Goal: Task Accomplishment & Management: Use online tool/utility

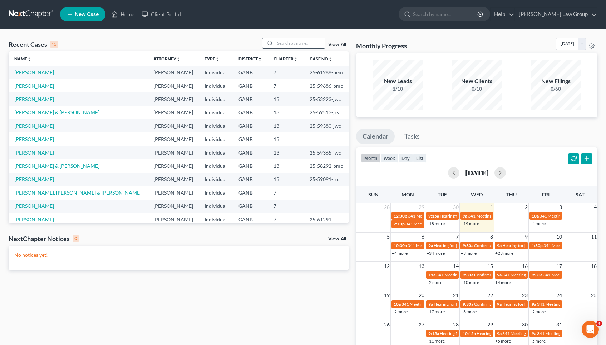
click at [294, 45] on input "search" at bounding box center [300, 43] width 50 height 10
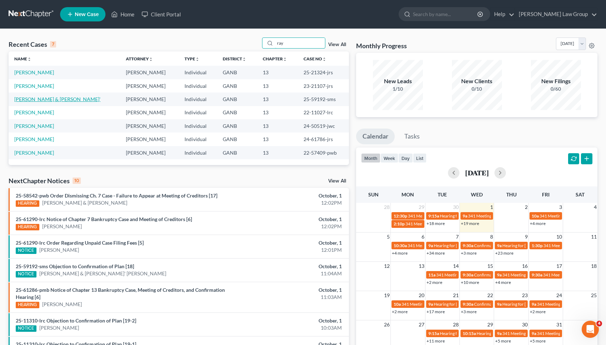
type input "ray"
click at [30, 98] on link "[PERSON_NAME] & [PERSON_NAME]'" at bounding box center [57, 99] width 86 height 6
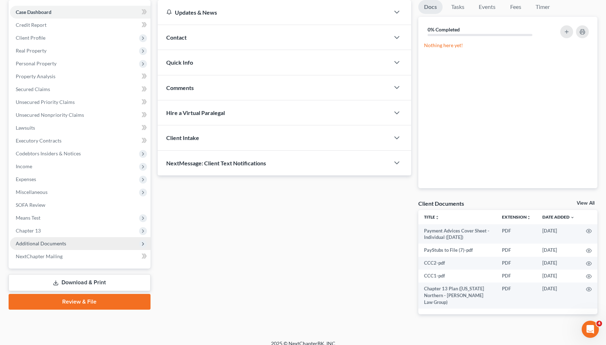
click at [52, 246] on span "Additional Documents" at bounding box center [41, 243] width 50 height 6
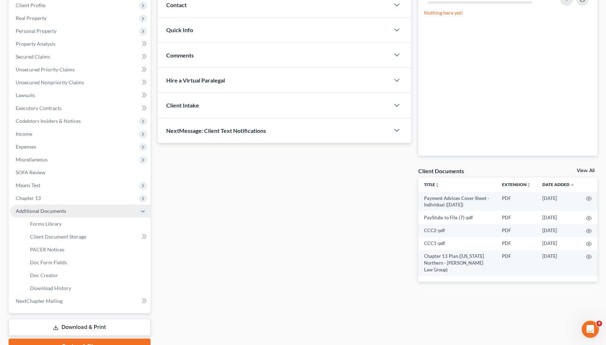
scroll to position [103, 0]
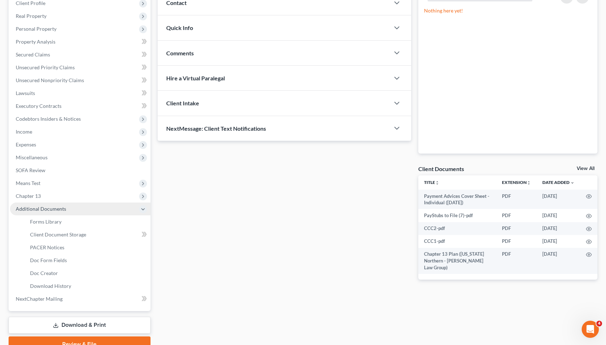
click at [52, 246] on span "PACER Notices" at bounding box center [47, 247] width 34 height 6
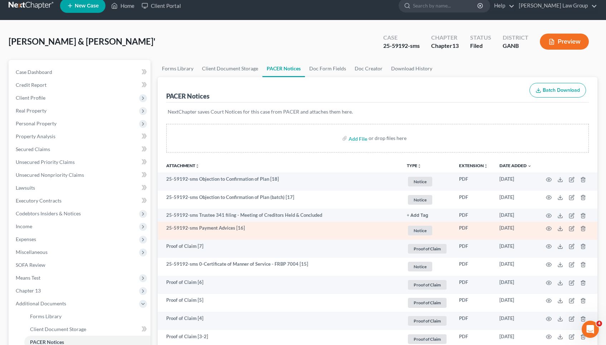
scroll to position [14, 0]
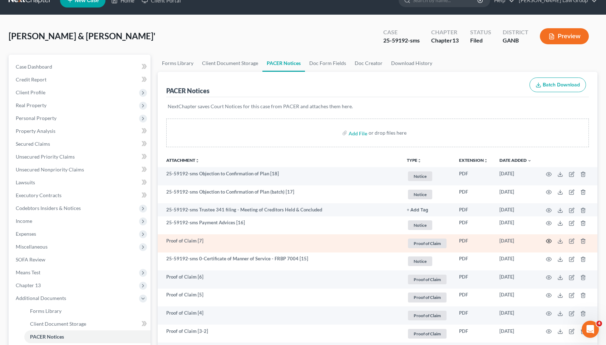
click at [547, 242] on icon "button" at bounding box center [549, 241] width 6 height 6
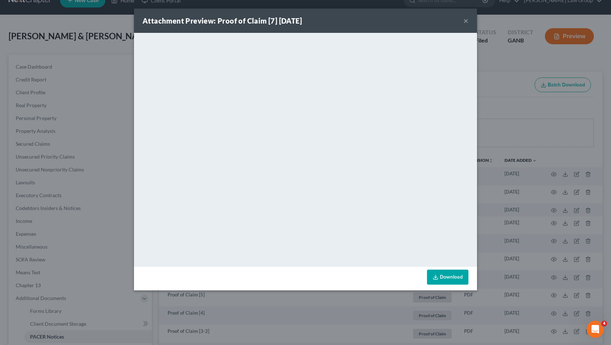
click at [465, 20] on button "×" at bounding box center [465, 20] width 5 height 9
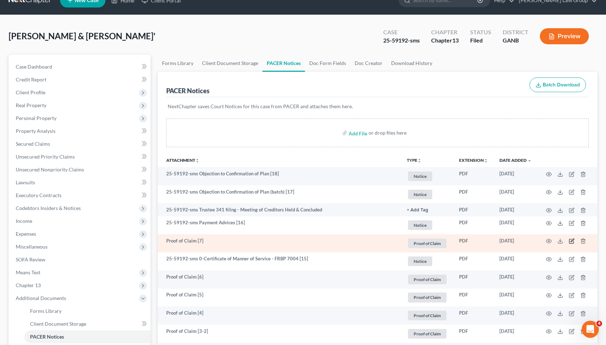
click at [572, 242] on icon "button" at bounding box center [571, 240] width 3 height 3
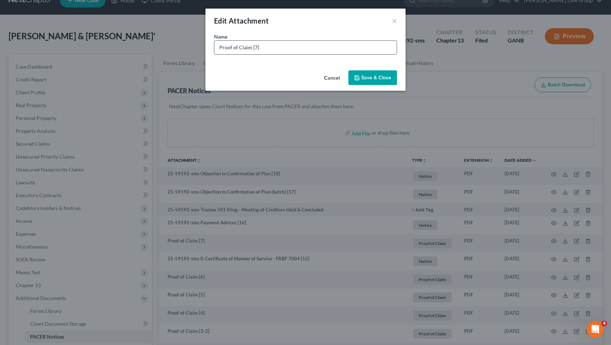
click at [300, 48] on input "Proof of Claim [7]" at bounding box center [305, 48] width 182 height 14
paste input "4,183.17"
drag, startPoint x: 249, startPoint y: 47, endPoint x: 176, endPoint y: 45, distance: 72.6
click at [176, 45] on div "Edit Attachment × Name * Proof of Claim [7] GA Dept of Rev- Sec- $4,183.17 Canc…" at bounding box center [305, 172] width 611 height 345
type input "POC [7] GA Dept of Rev- Sec- $4,183.17"
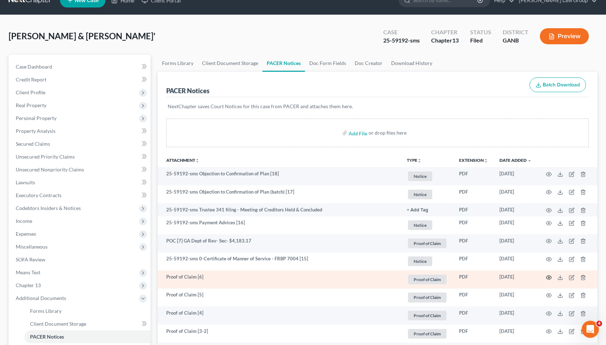
click at [547, 277] on icon "button" at bounding box center [548, 277] width 5 height 4
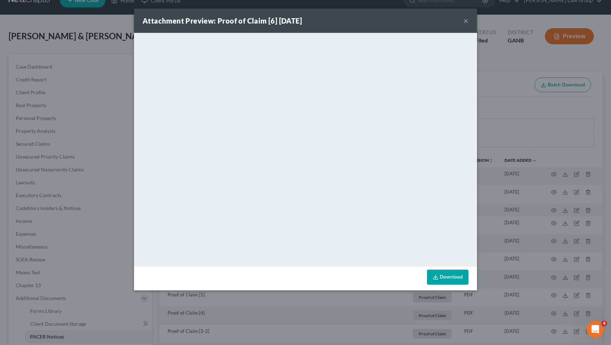
click at [465, 22] on button "×" at bounding box center [465, 20] width 5 height 9
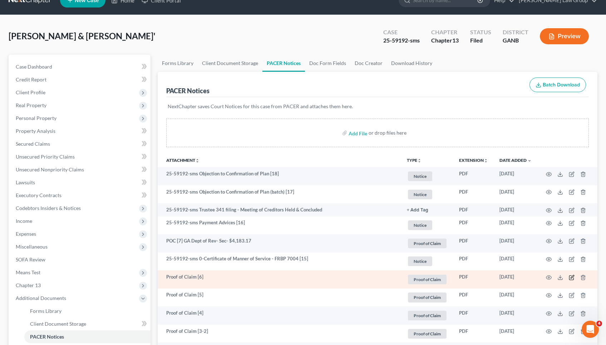
click at [571, 278] on icon "button" at bounding box center [571, 276] width 3 height 3
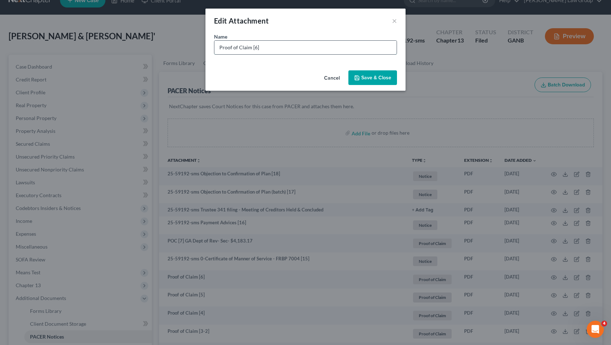
click at [354, 48] on input "Proof of Claim [6]" at bounding box center [305, 48] width 182 height 14
drag, startPoint x: 250, startPoint y: 48, endPoint x: 174, endPoint y: 52, distance: 76.9
click at [174, 52] on div "Edit Attachment × Name * Proof of Claim [6] Navy FCU- Sec- $354,835.40 Cancel S…" at bounding box center [305, 172] width 611 height 345
drag, startPoint x: 219, startPoint y: 46, endPoint x: 250, endPoint y: 49, distance: 31.2
click at [250, 49] on input "Proof of Claim [6] Navy FCU- Sec- $354,835.40" at bounding box center [305, 48] width 182 height 14
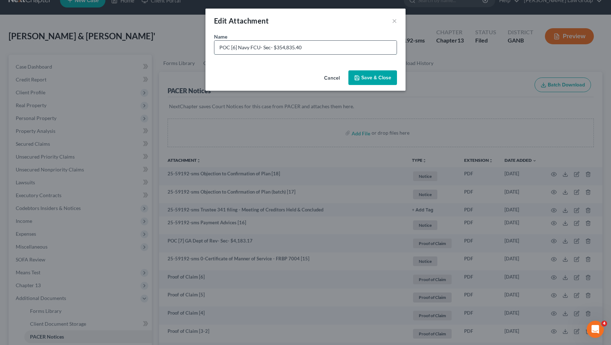
type input "POC [6] Navy FCU- Sec- $354,835.40"
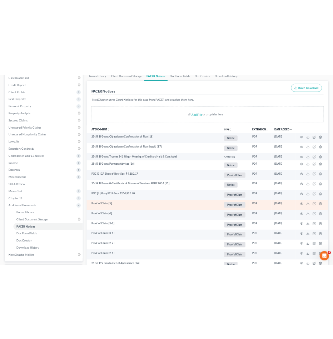
scroll to position [74, 0]
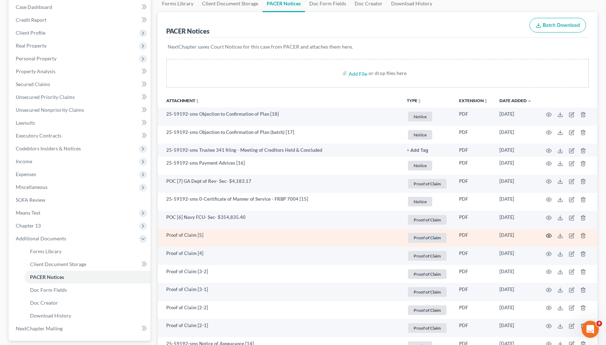
click at [548, 237] on icon "button" at bounding box center [549, 236] width 6 height 6
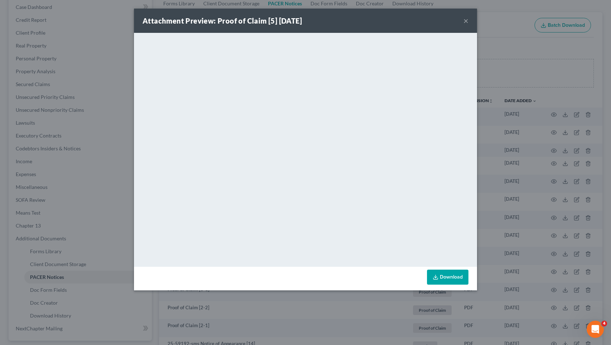
click at [468, 19] on button "×" at bounding box center [465, 20] width 5 height 9
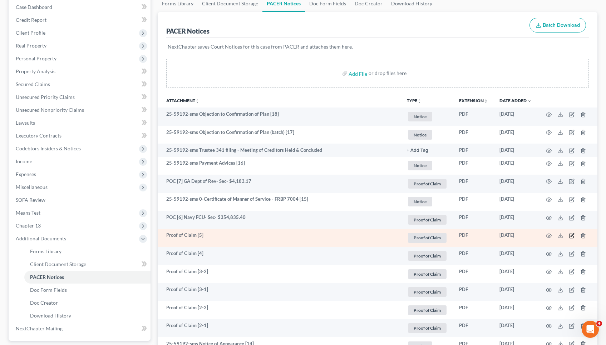
click at [572, 235] on icon "button" at bounding box center [571, 234] width 3 height 3
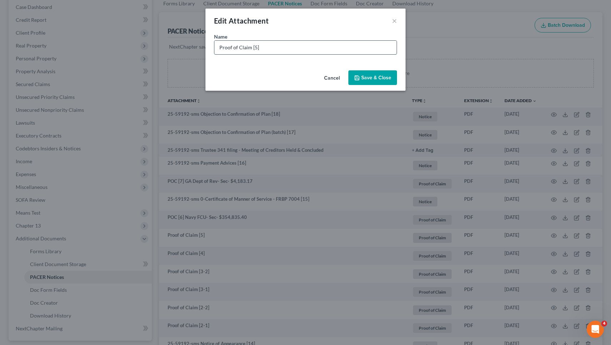
click at [364, 50] on input "Proof of Claim [5]" at bounding box center [305, 48] width 182 height 14
drag, startPoint x: 249, startPoint y: 48, endPoint x: 157, endPoint y: 44, distance: 92.3
click at [157, 44] on div "Edit Attachment × Name * Proof of Claim [5] Quantum3- U/S- $10,629.10 Cancel Sa…" at bounding box center [305, 172] width 611 height 345
type input "POC [5] Quantum3- U/S- $10,629.10"
click at [372, 81] on button "Save & Close" at bounding box center [372, 77] width 49 height 15
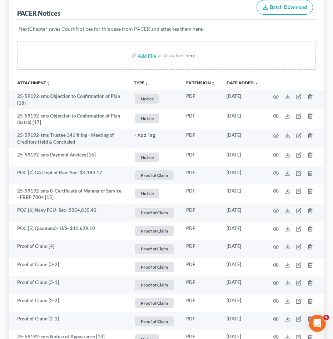
scroll to position [140, 0]
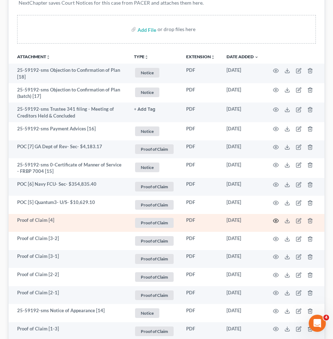
click at [277, 219] on icon "button" at bounding box center [276, 221] width 6 height 6
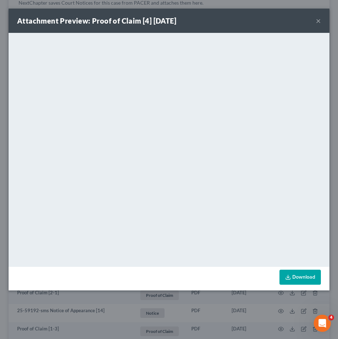
click at [318, 20] on button "×" at bounding box center [318, 20] width 5 height 9
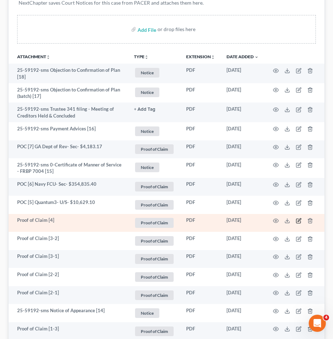
click at [300, 220] on icon "button" at bounding box center [299, 221] width 6 height 6
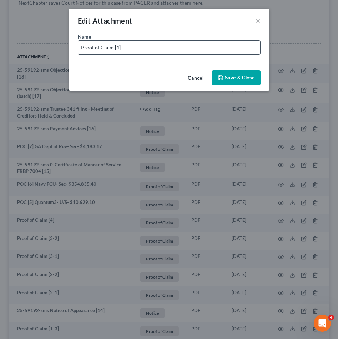
click at [220, 50] on input "Proof of Claim [4]" at bounding box center [169, 48] width 182 height 14
click at [115, 50] on input "Proof of Claim [4] Providence Neighborhood Ass- Sec- $3,784.19" at bounding box center [169, 48] width 182 height 14
drag, startPoint x: 111, startPoint y: 50, endPoint x: 33, endPoint y: 48, distance: 77.6
click at [33, 48] on div "Edit Attachment × Name * Proof of Claim [4] Providence Neighborhood Ass- Sec- $…" at bounding box center [169, 169] width 338 height 339
type input "POC [4] Providence Neighborhood Ass- Sec- $3,784.19"
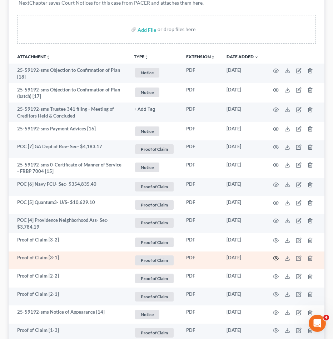
click at [278, 258] on icon "button" at bounding box center [276, 258] width 6 height 6
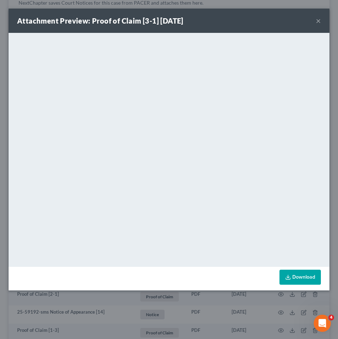
click at [318, 20] on button "×" at bounding box center [318, 20] width 5 height 9
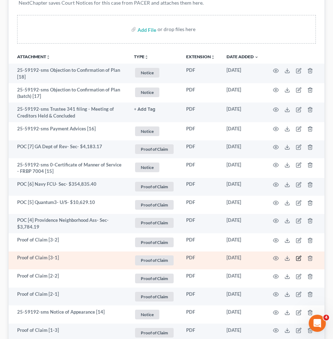
click at [298, 255] on icon "button" at bounding box center [299, 258] width 6 height 6
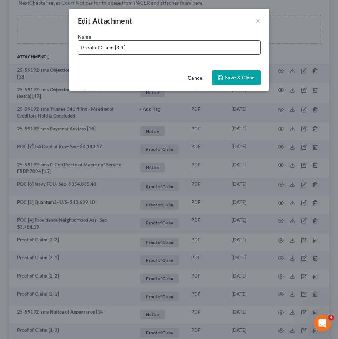
click at [234, 48] on input "Proof of Claim [3-1]" at bounding box center [169, 48] width 182 height 14
drag, startPoint x: 111, startPoint y: 49, endPoint x: 47, endPoint y: 47, distance: 64.3
click at [43, 47] on div "Edit Attachment × Name * Proof of Claim [3-1] Spring Oaks Capital SVC- U/S- $2,…" at bounding box center [169, 169] width 338 height 339
type input "POC [3-1] Spring Oaks Capital SVC- U/S- $2,593.34"
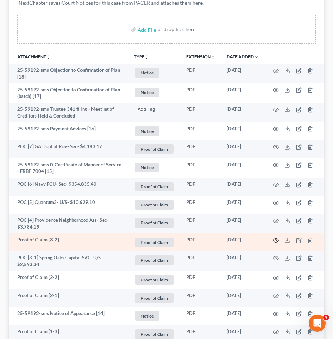
click at [277, 238] on icon "button" at bounding box center [276, 241] width 6 height 6
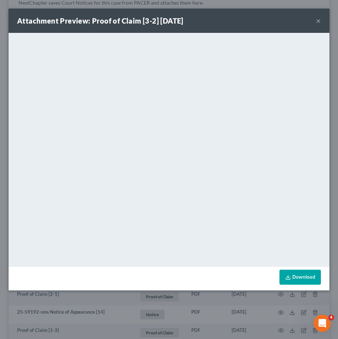
click at [320, 19] on button "×" at bounding box center [318, 20] width 5 height 9
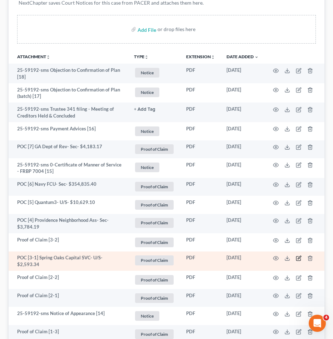
click at [299, 257] on icon "button" at bounding box center [299, 257] width 3 height 3
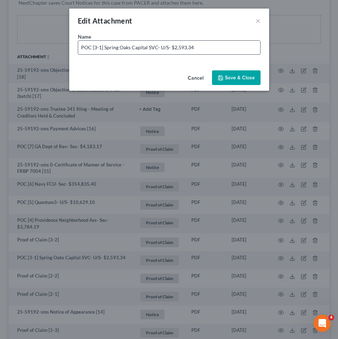
click at [217, 50] on input "POC [3-1] Spring Oaks Capital SVC- U/S- $2,593.34" at bounding box center [169, 48] width 182 height 14
type input "POC [3-1] Spring Oaks Capital SVC- U/S- $2,593.34- OVER SOL- EM SENT"
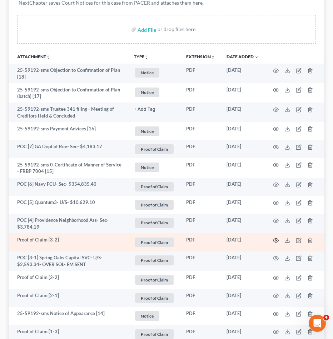
click at [274, 238] on icon "button" at bounding box center [276, 241] width 6 height 6
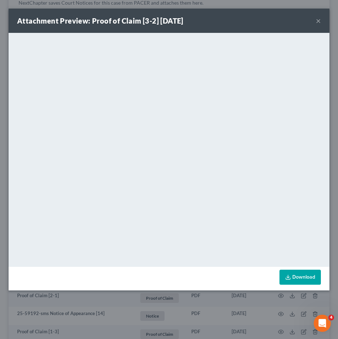
click at [317, 21] on button "×" at bounding box center [318, 20] width 5 height 9
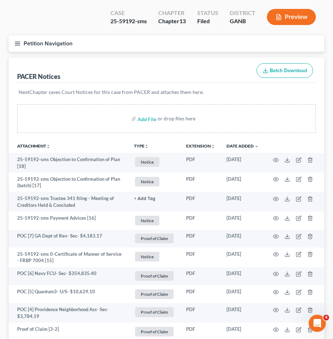
scroll to position [34, 0]
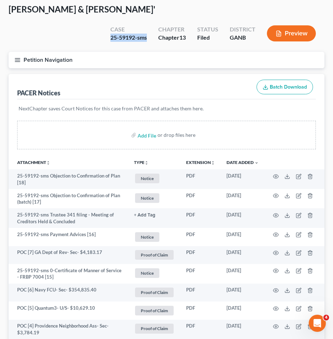
drag, startPoint x: 108, startPoint y: 36, endPoint x: 146, endPoint y: 36, distance: 38.6
click at [146, 36] on div "Case 25-59192-sms" at bounding box center [129, 34] width 48 height 21
copy div "25-59192-sms"
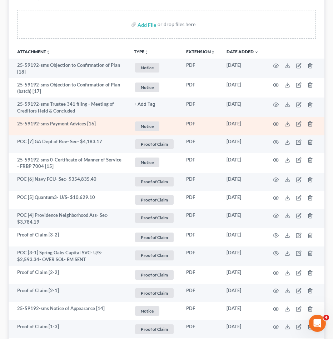
scroll to position [154, 0]
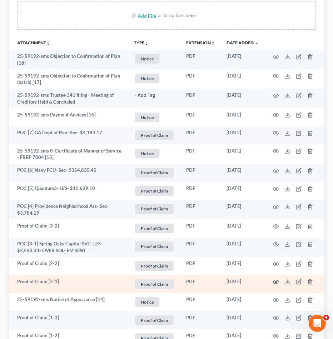
click at [274, 281] on icon "button" at bounding box center [275, 282] width 5 height 4
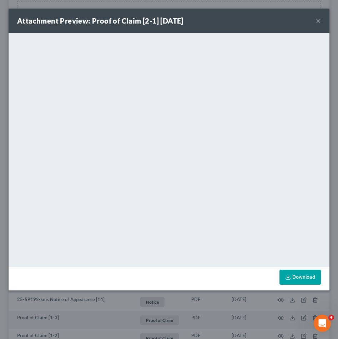
click at [319, 21] on button "×" at bounding box center [318, 20] width 5 height 9
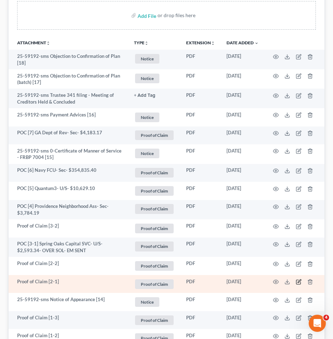
click at [300, 280] on icon "button" at bounding box center [299, 282] width 6 height 6
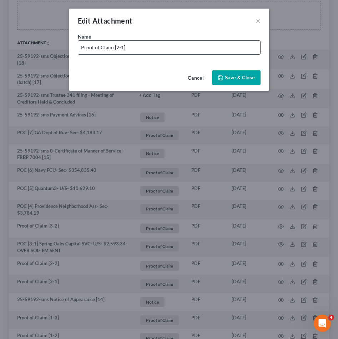
click at [227, 48] on input "Proof of Claim [2-1]" at bounding box center [169, 48] width 182 height 14
drag, startPoint x: 110, startPoint y: 46, endPoint x: 70, endPoint y: 44, distance: 40.8
click at [70, 44] on div "Name * Proof of Claim [2-1] Consumer Energy Co- U/S- $424.00" at bounding box center [169, 50] width 200 height 35
type input "POC [2-1] Consumer Energy Co- U/S- $424.00"
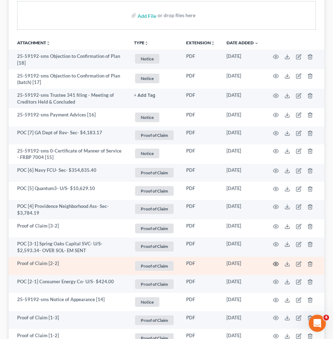
click at [278, 263] on icon "button" at bounding box center [276, 264] width 6 height 6
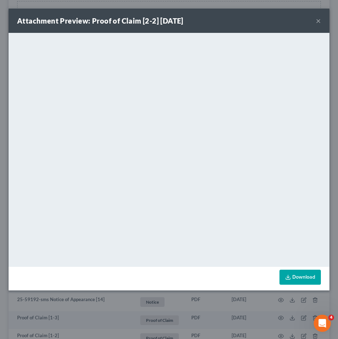
click at [318, 20] on button "×" at bounding box center [318, 20] width 5 height 9
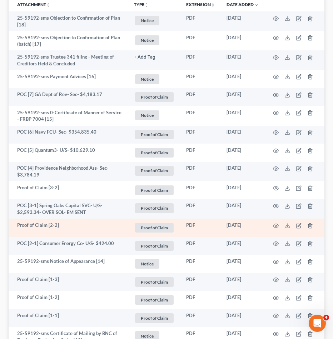
scroll to position [207, 0]
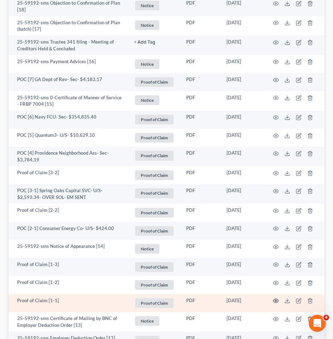
click at [276, 298] on icon "button" at bounding box center [276, 301] width 6 height 6
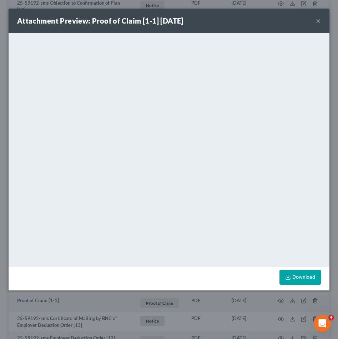
click at [318, 19] on button "×" at bounding box center [318, 20] width 5 height 9
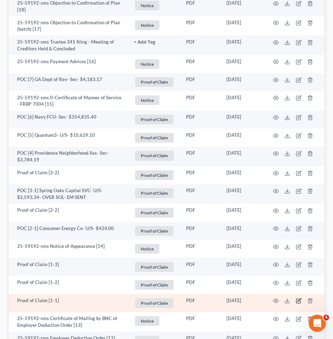
click at [300, 300] on icon "button" at bounding box center [298, 301] width 4 height 4
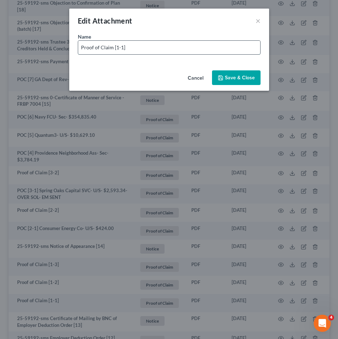
click at [240, 53] on input "Proof of Claim [1-1]" at bounding box center [169, 48] width 182 height 14
drag, startPoint x: 110, startPoint y: 48, endPoint x: 35, endPoint y: 46, distance: 75.8
click at [35, 46] on div "Edit Attachment × Name * Proof of Claim [1-1] Directv- U/S- $564.08 Cancel Save…" at bounding box center [169, 169] width 338 height 339
type input "POC [1-1] Directv- U/S- $564.08"
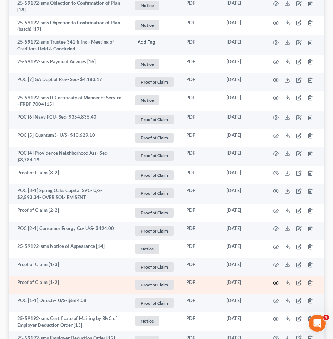
click at [276, 280] on icon "button" at bounding box center [276, 283] width 6 height 6
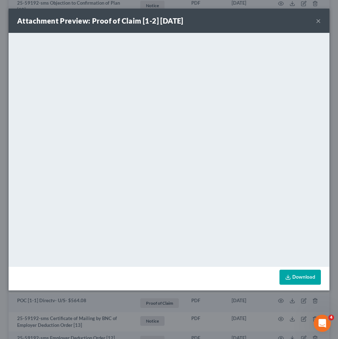
click at [321, 19] on button "×" at bounding box center [318, 20] width 5 height 9
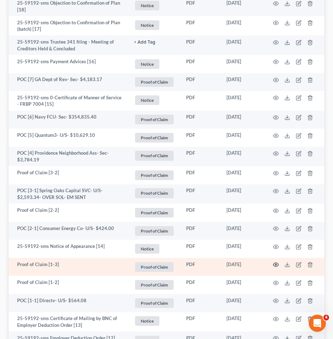
click at [275, 262] on icon "button" at bounding box center [276, 265] width 6 height 6
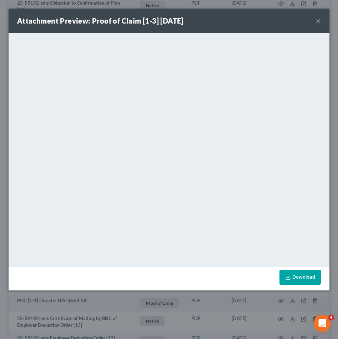
click at [318, 22] on button "×" at bounding box center [318, 20] width 5 height 9
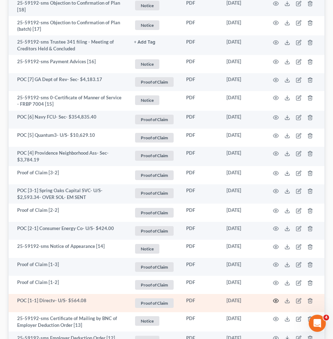
click at [277, 299] on icon "button" at bounding box center [276, 301] width 6 height 6
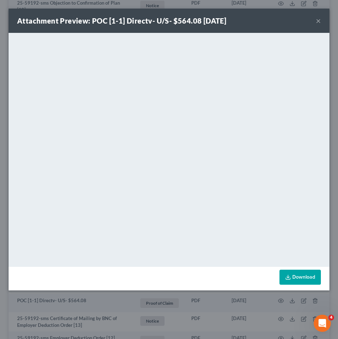
click at [318, 21] on button "×" at bounding box center [318, 20] width 5 height 9
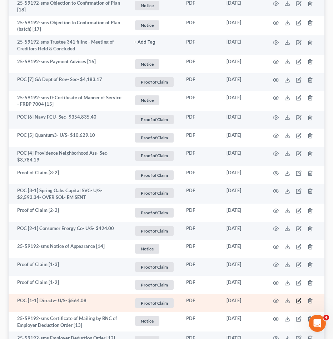
click at [300, 299] on icon "button" at bounding box center [299, 301] width 6 height 6
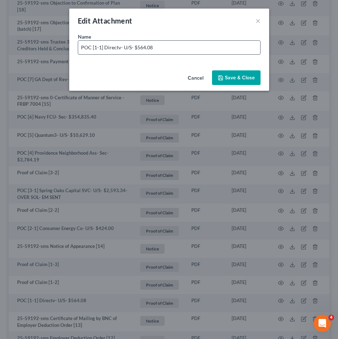
click at [150, 49] on input "POC [1-1] Directv- U/S- $564.08" at bounding box center [169, 48] width 182 height 14
type input "POC [1-1] Directv- U/S- $564.68"
click at [227, 78] on span "Save & Close" at bounding box center [240, 78] width 30 height 6
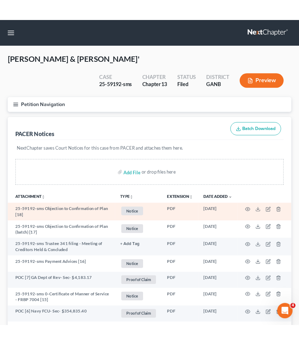
scroll to position [0, 0]
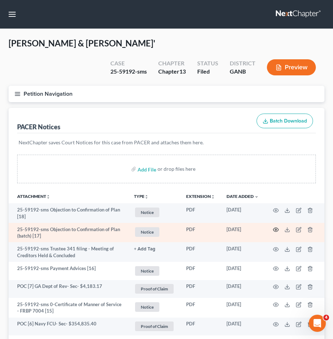
click at [276, 229] on icon "button" at bounding box center [276, 230] width 6 height 6
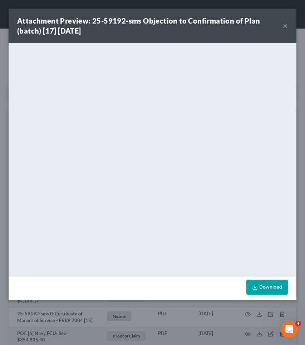
click at [284, 27] on button "×" at bounding box center [285, 25] width 5 height 9
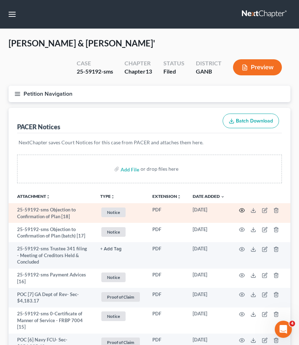
click at [244, 211] on icon "button" at bounding box center [242, 211] width 6 height 6
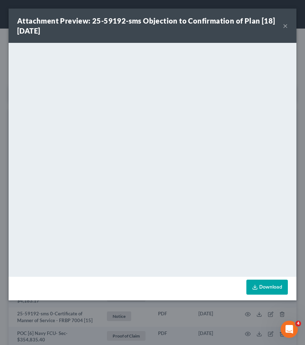
click at [285, 25] on button "×" at bounding box center [285, 25] width 5 height 9
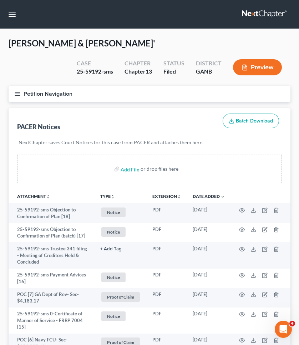
click at [95, 70] on div "25-59192-sms" at bounding box center [95, 72] width 36 height 8
copy div "59192"
click at [11, 12] on button "button" at bounding box center [12, 14] width 13 height 13
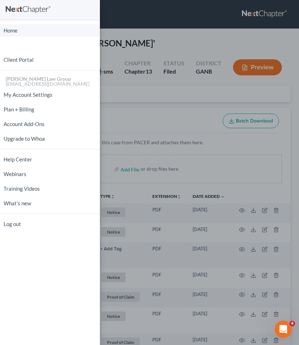
click at [14, 30] on link "Home" at bounding box center [50, 30] width 100 height 13
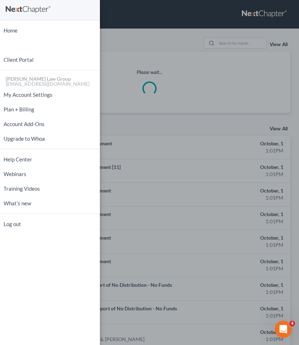
click at [228, 43] on div "Home New Case Client Portal Saedi Law Group mmays@saedilawgroup.com My Account …" at bounding box center [149, 172] width 299 height 345
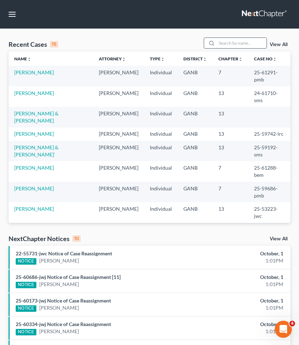
click at [228, 43] on input "search" at bounding box center [242, 43] width 50 height 10
click at [28, 71] on link "[PERSON_NAME]" at bounding box center [34, 72] width 40 height 6
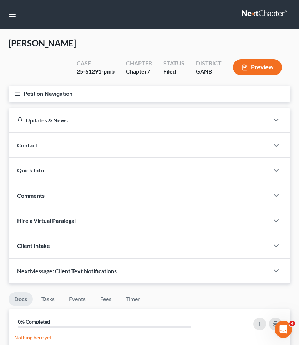
click at [22, 90] on button "Petition Navigation" at bounding box center [150, 94] width 282 height 16
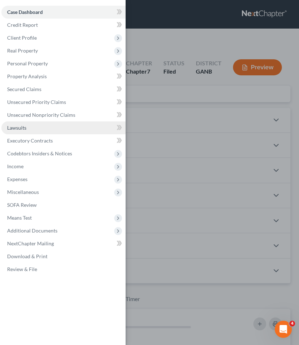
click at [22, 128] on span "Lawsuits" at bounding box center [16, 128] width 19 height 6
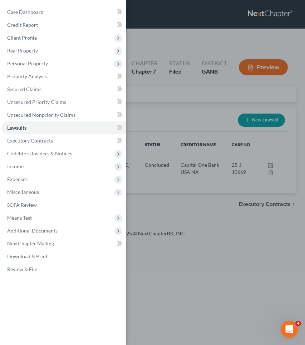
click at [153, 18] on div "Case Dashboard Payments Invoices Payments Payments Credit Report Client Profile" at bounding box center [152, 172] width 305 height 345
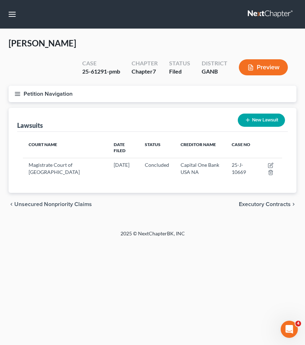
click at [83, 68] on div "25-61291-pmb" at bounding box center [101, 72] width 38 height 8
click at [60, 48] on span "[PERSON_NAME]" at bounding box center [43, 43] width 68 height 10
click at [73, 48] on span "[PERSON_NAME]" at bounding box center [43, 43] width 68 height 10
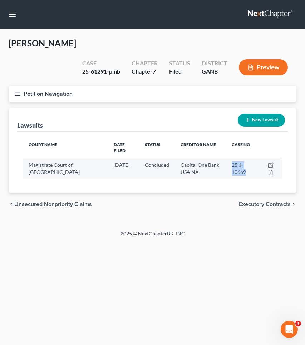
drag, startPoint x: 232, startPoint y: 141, endPoint x: 252, endPoint y: 150, distance: 21.6
click at [252, 158] on td "25-J-10669" at bounding box center [241, 168] width 31 height 21
copy span "25-J-10669"
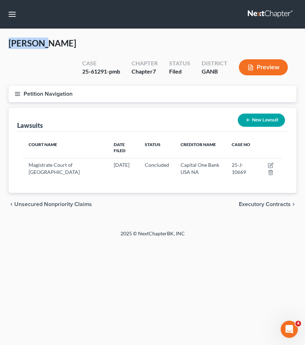
drag, startPoint x: 41, startPoint y: 50, endPoint x: 10, endPoint y: 47, distance: 31.9
click at [10, 47] on span "[PERSON_NAME]" at bounding box center [43, 43] width 68 height 10
copy span "Dholakia"
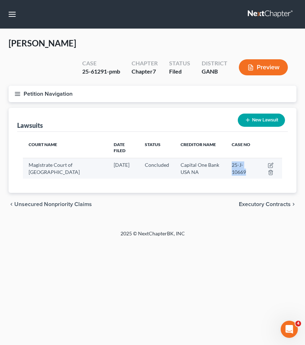
drag, startPoint x: 248, startPoint y: 150, endPoint x: 229, endPoint y: 139, distance: 21.9
click at [229, 158] on td "25-J-10669" at bounding box center [241, 168] width 31 height 21
copy span "25-J-10669"
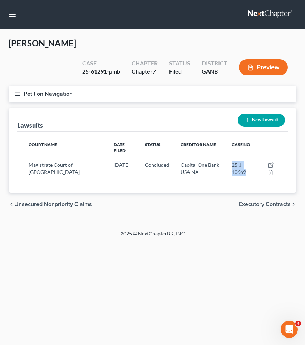
click at [44, 86] on button "Petition Navigation" at bounding box center [153, 94] width 288 height 16
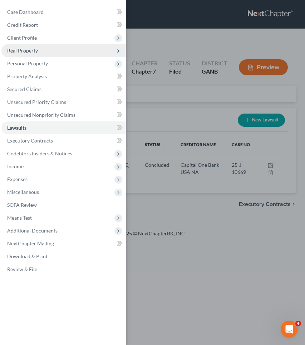
click at [38, 47] on span "Real Property" at bounding box center [63, 50] width 124 height 13
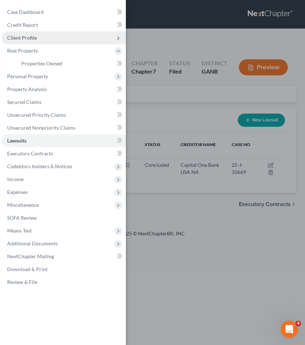
click at [36, 36] on span "Client Profile" at bounding box center [63, 37] width 124 height 13
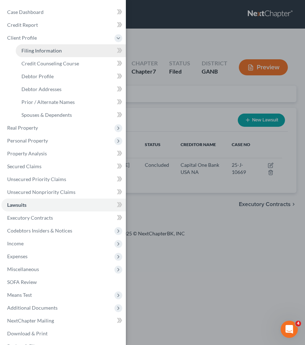
click at [37, 55] on link "Filing Information" at bounding box center [71, 50] width 110 height 13
select select "1"
select select "0"
select select "10"
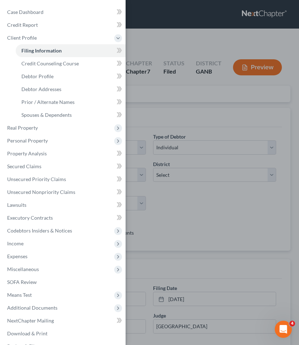
click at [209, 224] on div "Case Dashboard Payments Invoices Payments Payments Credit Report Client Profile" at bounding box center [149, 172] width 299 height 345
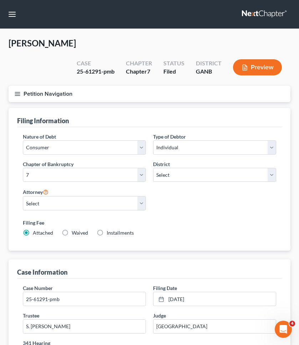
click at [29, 47] on span "[PERSON_NAME]" at bounding box center [43, 43] width 68 height 10
drag, startPoint x: 42, startPoint y: 44, endPoint x: 6, endPoint y: 42, distance: 35.4
click at [6, 42] on div "Dholakia, Vikash Upgraded Case 25-61291-pmb Chapter Chapter 7 Status Filed Dist…" at bounding box center [149, 337] width 299 height 617
copy span "Dholakia"
click at [14, 15] on button "button" at bounding box center [12, 14] width 13 height 13
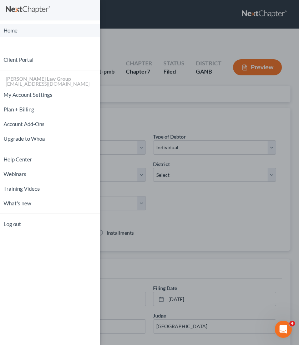
click at [13, 28] on link "Home" at bounding box center [50, 30] width 100 height 13
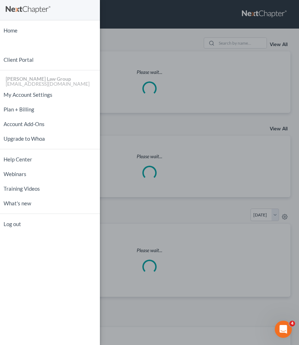
click at [183, 42] on div "Home New Case Client Portal Saedi Law Group mmays@saedilawgroup.com My Account …" at bounding box center [149, 172] width 299 height 345
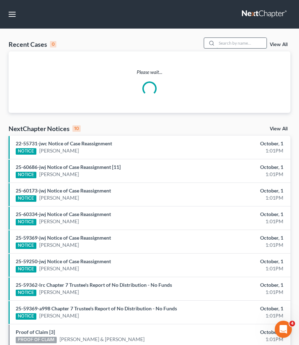
click at [237, 41] on input "search" at bounding box center [242, 43] width 50 height 10
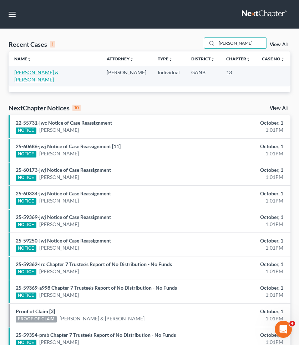
type input "mayfield"
click at [59, 72] on link "[PERSON_NAME] & [PERSON_NAME]" at bounding box center [36, 75] width 44 height 13
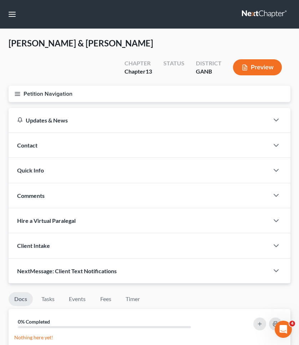
click at [57, 86] on button "Petition Navigation" at bounding box center [150, 94] width 282 height 16
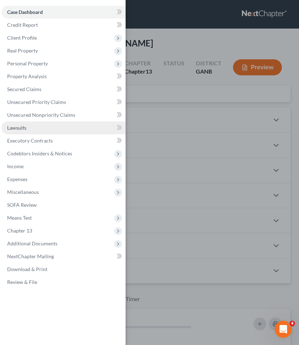
click at [18, 126] on span "Lawsuits" at bounding box center [16, 128] width 19 height 6
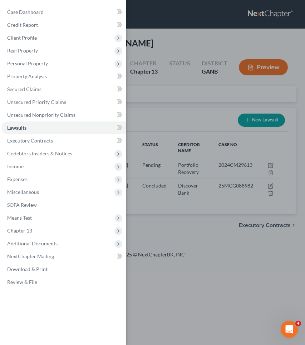
click at [148, 93] on div "Case Dashboard Payments Invoices Payments Payments Credit Report Client Profile" at bounding box center [152, 172] width 305 height 345
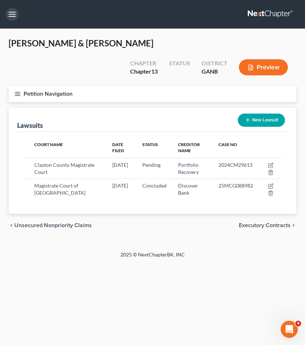
click at [13, 16] on button "button" at bounding box center [12, 14] width 13 height 13
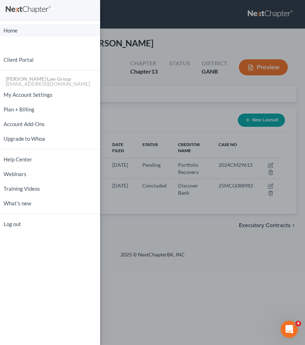
click at [12, 29] on link "Home" at bounding box center [50, 30] width 100 height 13
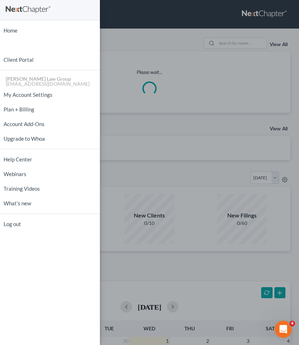
click at [125, 38] on div "Home New Case Client Portal Saedi Law Group mmays@saedilawgroup.com My Account …" at bounding box center [149, 172] width 299 height 345
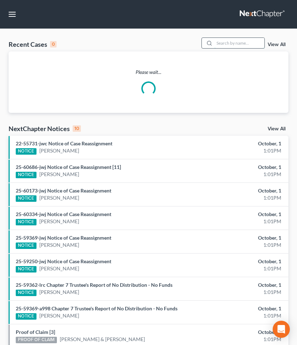
click at [227, 46] on input "search" at bounding box center [239, 43] width 50 height 10
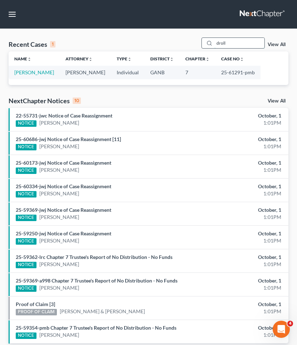
type input "droll"
drag, startPoint x: 215, startPoint y: 44, endPoint x: 43, endPoint y: 70, distance: 174.6
click at [43, 70] on link "[PERSON_NAME]" at bounding box center [34, 72] width 40 height 6
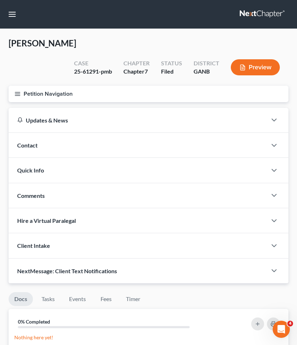
click at [31, 93] on button "Petition Navigation" at bounding box center [148, 94] width 279 height 16
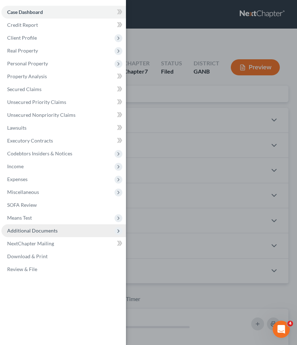
click at [52, 235] on span "Additional Documents" at bounding box center [63, 230] width 124 height 13
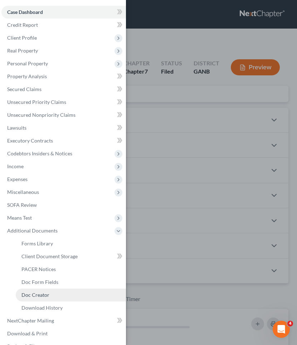
click at [52, 292] on link "Doc Creator" at bounding box center [71, 295] width 110 height 13
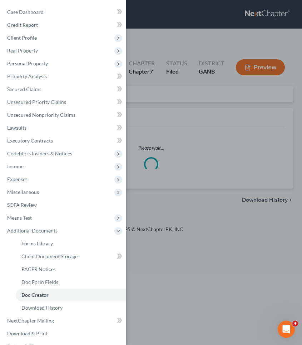
click at [173, 171] on div "Case Dashboard Payments Invoices Payments Payments Credit Report Client Profile" at bounding box center [151, 172] width 302 height 345
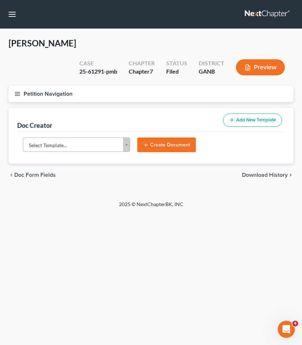
click at [88, 146] on body "Home New Case Client Portal Saedi Law Group mmays@saedilawgroup.com My Account …" at bounding box center [151, 172] width 302 height 345
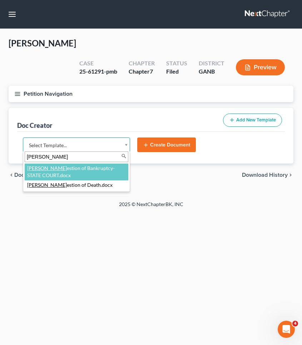
type input "[PERSON_NAME]"
select select "111670"
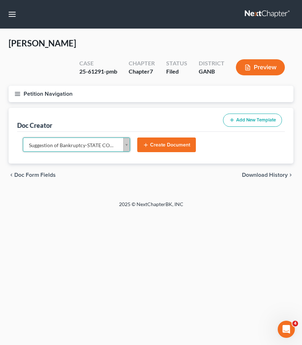
click at [158, 144] on button "Create Document" at bounding box center [166, 145] width 59 height 15
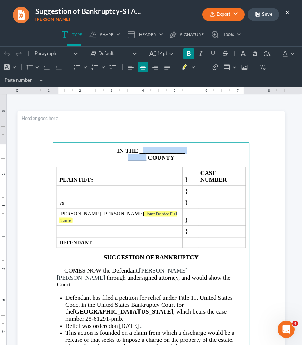
drag, startPoint x: 144, startPoint y: 160, endPoint x: 139, endPoint y: 151, distance: 10.6
click at [139, 151] on main "IN THE _______________ ______ COUNTY PLAINTIFF: } CASE NUMBER } vs } Vikash Kan…" at bounding box center [151, 284] width 197 height 283
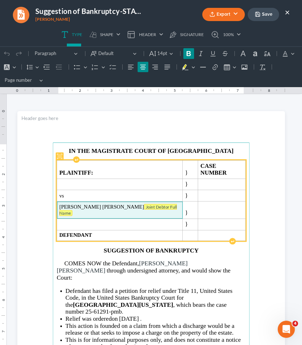
click at [143, 204] on tag "Joint Debtor Full Name" at bounding box center [118, 210] width 118 height 12
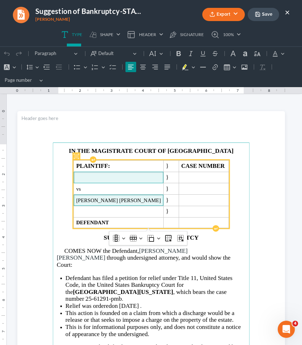
click at [128, 179] on span "Rich Text Editor, page-0-main" at bounding box center [118, 178] width 85 height 6
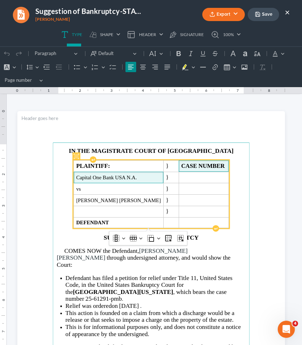
click at [210, 167] on span "CASE NUMBER" at bounding box center [203, 166] width 45 height 6
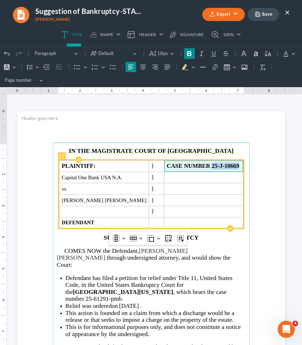
drag, startPoint x: 197, startPoint y: 164, endPoint x: 224, endPoint y: 163, distance: 27.5
click at [224, 163] on span "CASE NUMBER 25-J-10669" at bounding box center [204, 166] width 74 height 6
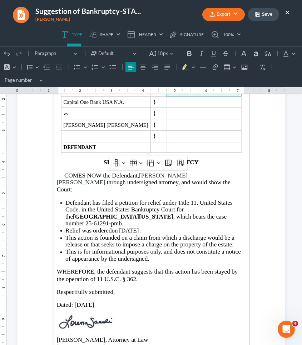
scroll to position [76, 0]
click at [92, 208] on span "Defendant has filed a petition for relief under Title 11, United States Code, i…" at bounding box center [148, 213] width 167 height 28
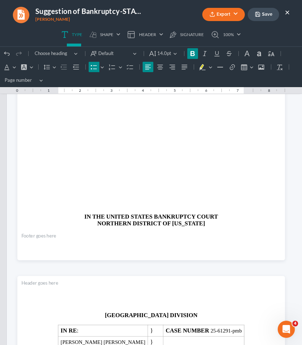
scroll to position [560, 0]
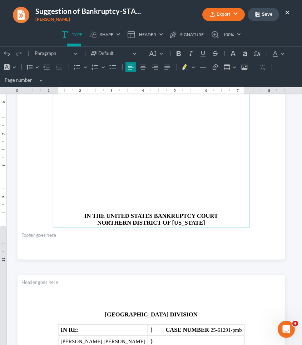
click at [104, 201] on p "Rich Text Editor, page-1-main" at bounding box center [150, 204] width 189 height 6
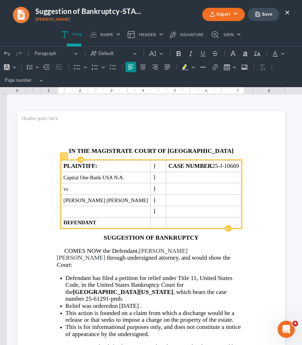
scroll to position [0, 0]
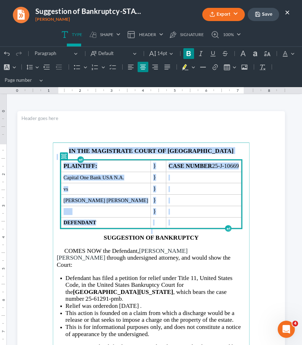
drag, startPoint x: 236, startPoint y: 224, endPoint x: 145, endPoint y: 124, distance: 135.1
click at [145, 124] on section "IN THE MAGISTRATE COURT OF COBB COUNTY PLAINTIFF: } CASE NUMBER 25-J-10669 Capi…" at bounding box center [151, 284] width 268 height 346
copy main "IN THE MAGISTRATE COURT OF COBB COUNTY PLAINTIFF: } CASE NUMBER 25-J-10669 Capi…"
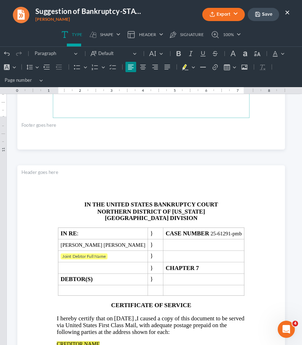
scroll to position [677, 0]
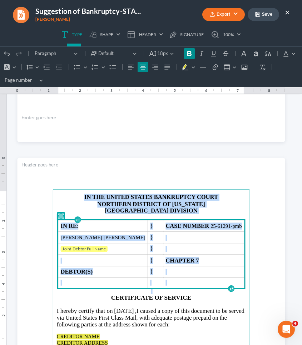
drag, startPoint x: 241, startPoint y: 279, endPoint x: 207, endPoint y: 169, distance: 114.5
click at [207, 169] on section "IN THE UNITED STATES BANKRUPTCY COURT NORTHERN DISTRICT OF GEORGIA ATLANTA DIVI…" at bounding box center [151, 331] width 268 height 346
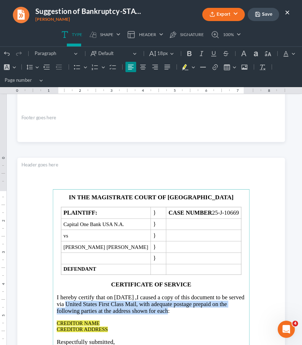
drag, startPoint x: 87, startPoint y: 304, endPoint x: 173, endPoint y: 309, distance: 86.3
click at [173, 309] on span "I caused a copy of this document to be served via United States First Class Mai…" at bounding box center [150, 304] width 188 height 20
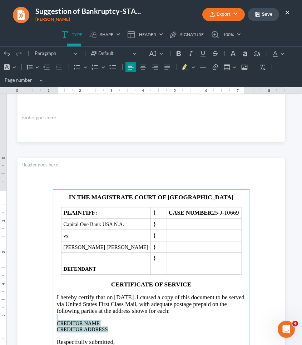
drag, startPoint x: 106, startPoint y: 327, endPoint x: 50, endPoint y: 318, distance: 56.7
click at [50, 318] on section "IN THE MAGISTRATE COURT OF COBB COUNTY PLAINTIFF: } CASE NUMBER 25-J-10669 Capi…" at bounding box center [151, 331] width 268 height 346
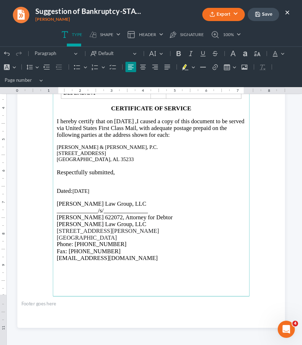
scroll to position [854, 0]
click at [263, 17] on button "Save" at bounding box center [263, 14] width 31 height 13
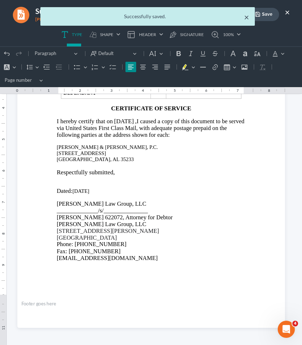
click at [245, 17] on button "×" at bounding box center [246, 17] width 5 height 9
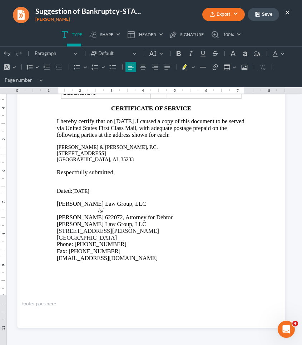
click at [226, 18] on button "Export" at bounding box center [223, 14] width 43 height 13
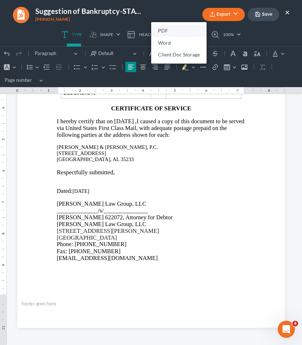
click at [189, 29] on link "PDF" at bounding box center [178, 31] width 55 height 12
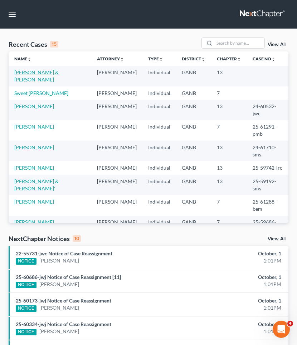
click at [59, 74] on link "[PERSON_NAME] & [PERSON_NAME]" at bounding box center [36, 75] width 44 height 13
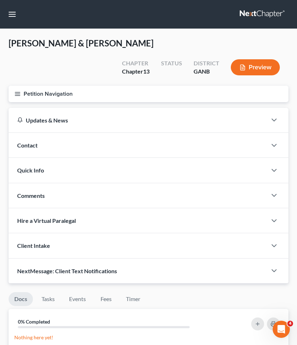
click at [39, 96] on button "Petition Navigation" at bounding box center [148, 94] width 279 height 16
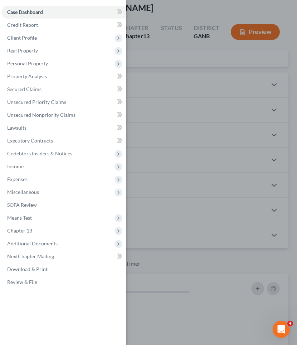
scroll to position [94, 0]
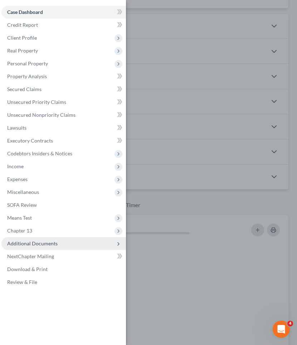
click at [43, 245] on span "Additional Documents" at bounding box center [32, 243] width 50 height 6
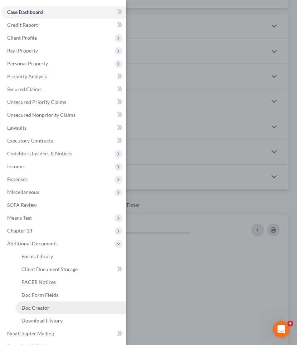
click at [42, 311] on span "Doc Creator" at bounding box center [35, 308] width 28 height 6
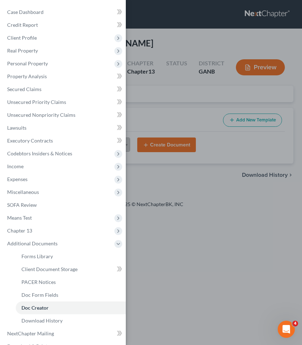
click at [183, 78] on div "Case Dashboard Payments Invoices Payments Payments Credit Report Client Profile" at bounding box center [151, 172] width 302 height 345
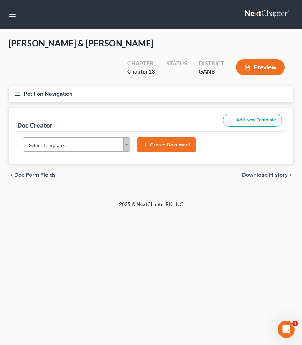
click at [104, 126] on body "Home New Case Client Portal [PERSON_NAME] Law Group [EMAIL_ADDRESS][DOMAIN_NAME…" at bounding box center [151, 172] width 302 height 345
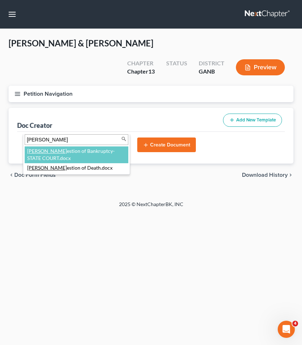
type input "[PERSON_NAME]"
select select "111670"
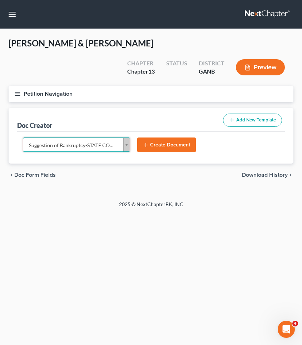
click at [168, 138] on button "Create Document" at bounding box center [166, 145] width 59 height 15
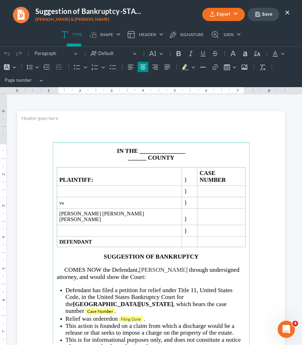
click at [142, 160] on strong "______ COUNTY" at bounding box center [151, 157] width 46 height 7
drag, startPoint x: 143, startPoint y: 160, endPoint x: 137, endPoint y: 154, distance: 8.3
click at [137, 154] on main "IN THE _______________ ______ COUNTY PLAINTIFF: } CASE NUMBER } vs } [PERSON_NA…" at bounding box center [151, 284] width 197 height 283
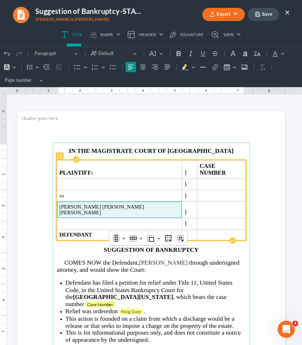
click at [135, 204] on span "[PERSON_NAME] [PERSON_NAME] [PERSON_NAME]" at bounding box center [119, 210] width 120 height 12
click at [112, 204] on span "[PERSON_NAME] [PERSON_NAME] [PERSON_NAME]" at bounding box center [119, 210] width 120 height 12
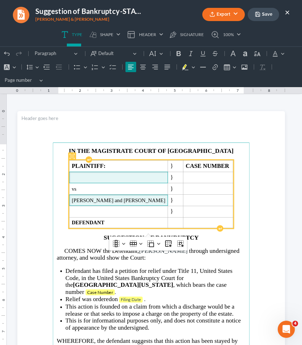
click at [88, 176] on span "Rich Text Editor, page-0-main" at bounding box center [118, 178] width 94 height 6
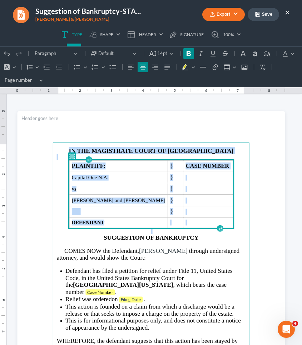
drag, startPoint x: 244, startPoint y: 232, endPoint x: 109, endPoint y: 145, distance: 160.5
click at [109, 145] on main "IN THE MAGISTRATE COURT OF FULTON COUNTY PLAINTIFF: } CASE NUMBER Capital One N…" at bounding box center [151, 284] width 197 height 283
copy main "IN THE MAGISTRATE COURT OF FULTON COUNTY PLAINTIFF: } CASE NUMBER Capital One N…"
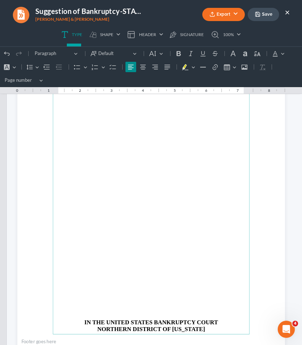
scroll to position [455, 0]
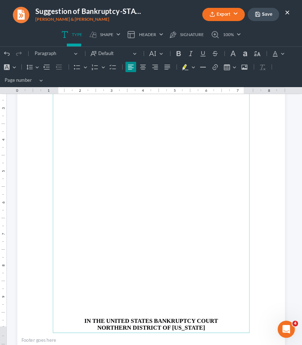
click at [109, 144] on p "Rich Text Editor, page-1-main" at bounding box center [150, 146] width 189 height 6
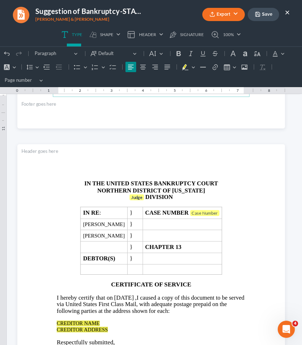
scroll to position [693, 0]
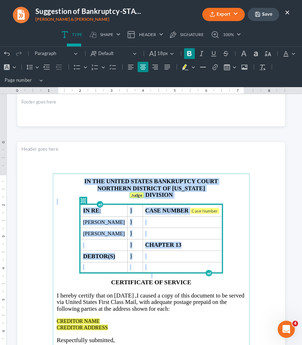
drag, startPoint x: 235, startPoint y: 268, endPoint x: 79, endPoint y: 168, distance: 185.4
click at [79, 168] on section "IN THE UNITED STATES BANKRUPTCY COURT NORTHERN DISTRICT OF [US_STATE] Judge DIV…" at bounding box center [151, 315] width 268 height 346
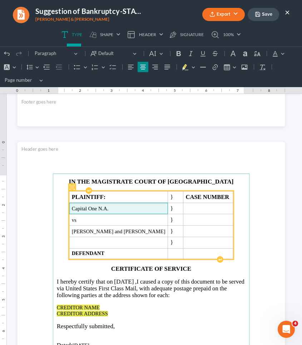
click at [99, 207] on span "Capital One N.A." at bounding box center [118, 209] width 94 height 6
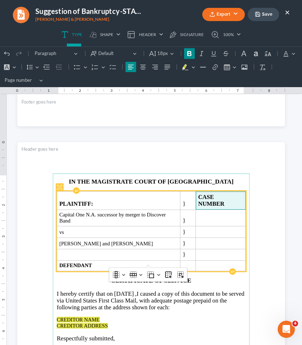
click at [224, 195] on strong "CASE NUMBER" at bounding box center [211, 201] width 26 height 14
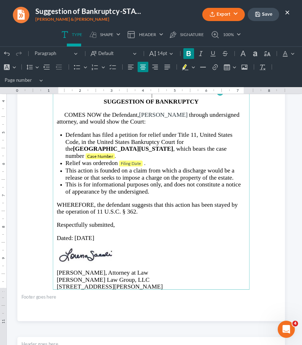
scroll to position [136, 0]
click at [115, 154] on tag "Case Number" at bounding box center [99, 157] width 29 height 6
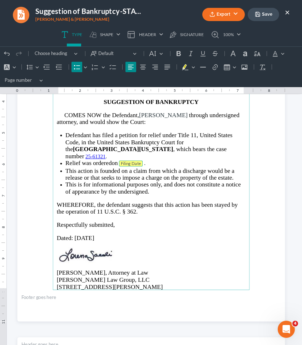
click at [138, 161] on span "Filing Date" at bounding box center [130, 163] width 20 height 5
click at [141, 162] on li "Relief was ordered on Filing Date ." at bounding box center [155, 164] width 180 height 8
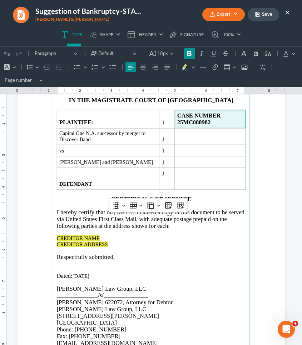
scroll to position [780, 0]
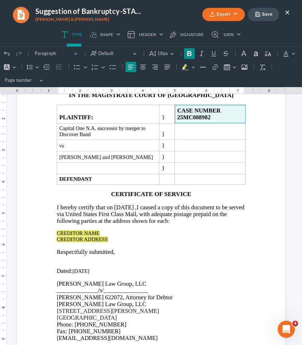
click at [202, 118] on strong "CASE NUMBER 25MC088982" at bounding box center [199, 114] width 44 height 14
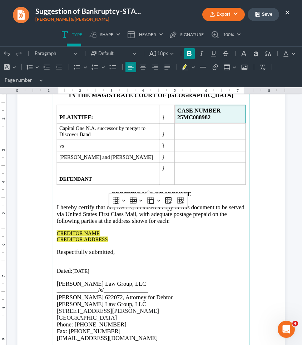
click at [202, 118] on strong "CASE NUMBER 25MC088982" at bounding box center [199, 114] width 44 height 14
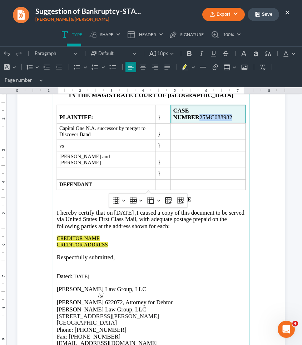
copy span "25MC088982"
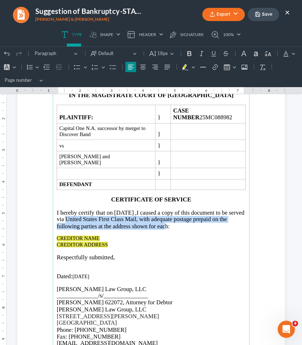
drag, startPoint x: 88, startPoint y: 218, endPoint x: 172, endPoint y: 228, distance: 85.3
click at [172, 228] on span "I caused a copy of this document to be served via United States First Class Mai…" at bounding box center [150, 219] width 188 height 20
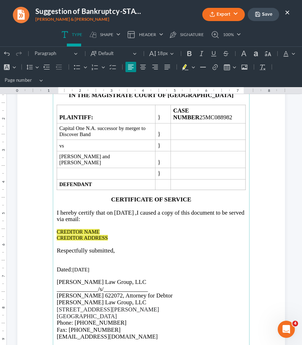
click at [111, 237] on p "CREDITOR NAME CREDITOR ADDRESS" at bounding box center [150, 235] width 189 height 12
drag, startPoint x: 106, startPoint y: 235, endPoint x: 53, endPoint y: 228, distance: 54.5
click at [53, 228] on main "IN THE MAGISTRATE COURT OF FULTON COUNTY PLAINTIFF: } CASE NUMBER 25MC088982 Ca…" at bounding box center [151, 228] width 197 height 283
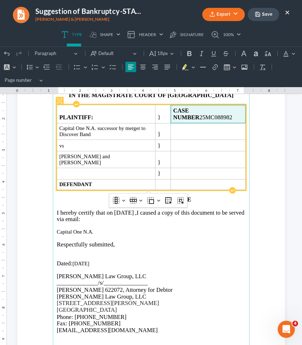
click at [192, 116] on span "CASE NUMBER 25MC088982" at bounding box center [202, 114] width 59 height 14
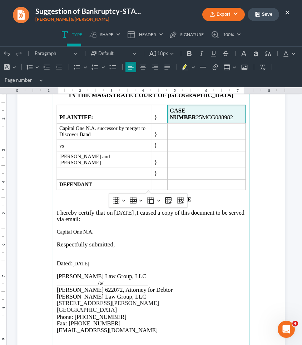
click at [92, 231] on p "Capital One N.A." at bounding box center [150, 232] width 189 height 6
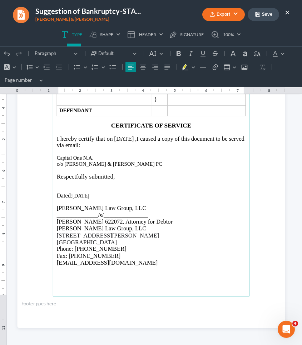
scroll to position [854, 0]
click at [262, 15] on button "Save" at bounding box center [263, 14] width 31 height 13
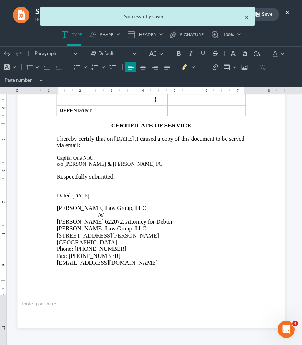
click at [245, 15] on ul "Export PDF Word Client Doc Storage Save ×" at bounding box center [224, 14] width 132 height 15
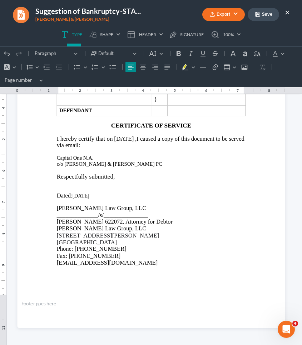
click at [239, 15] on button "Export" at bounding box center [223, 14] width 43 height 13
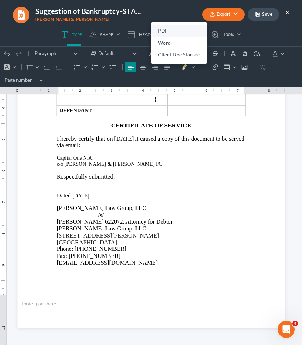
click at [175, 30] on link "PDF" at bounding box center [178, 31] width 55 height 12
